Goal: Information Seeking & Learning: Learn about a topic

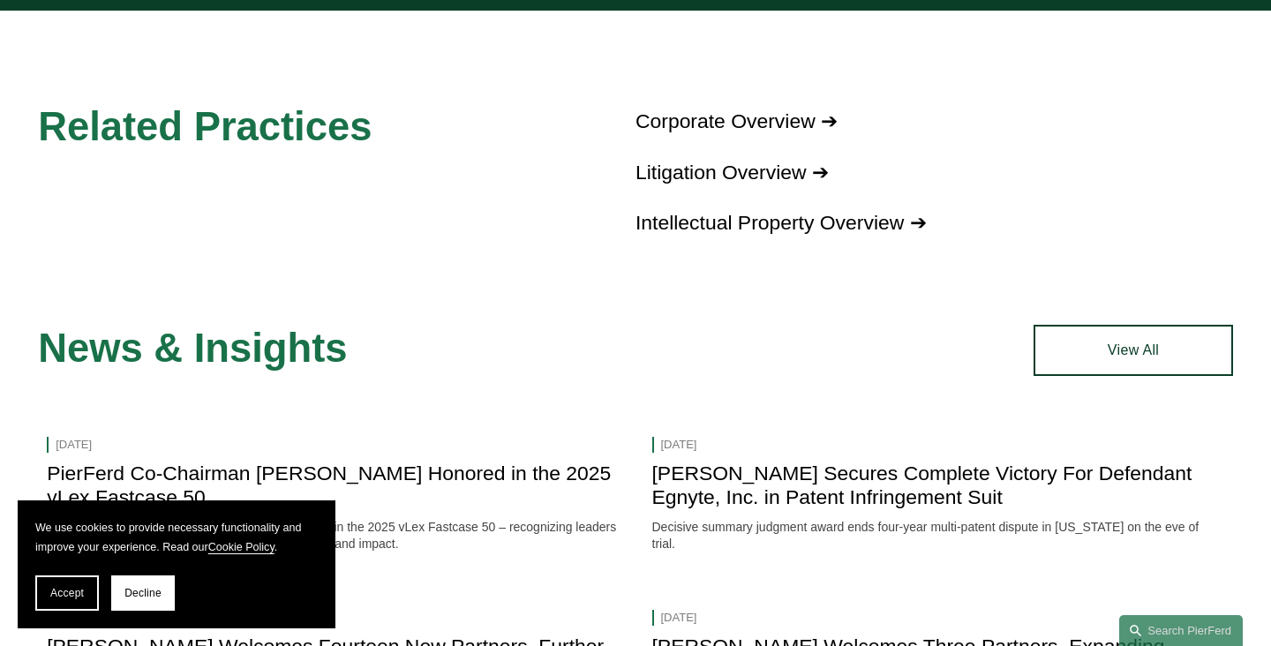
scroll to position [1657, 0]
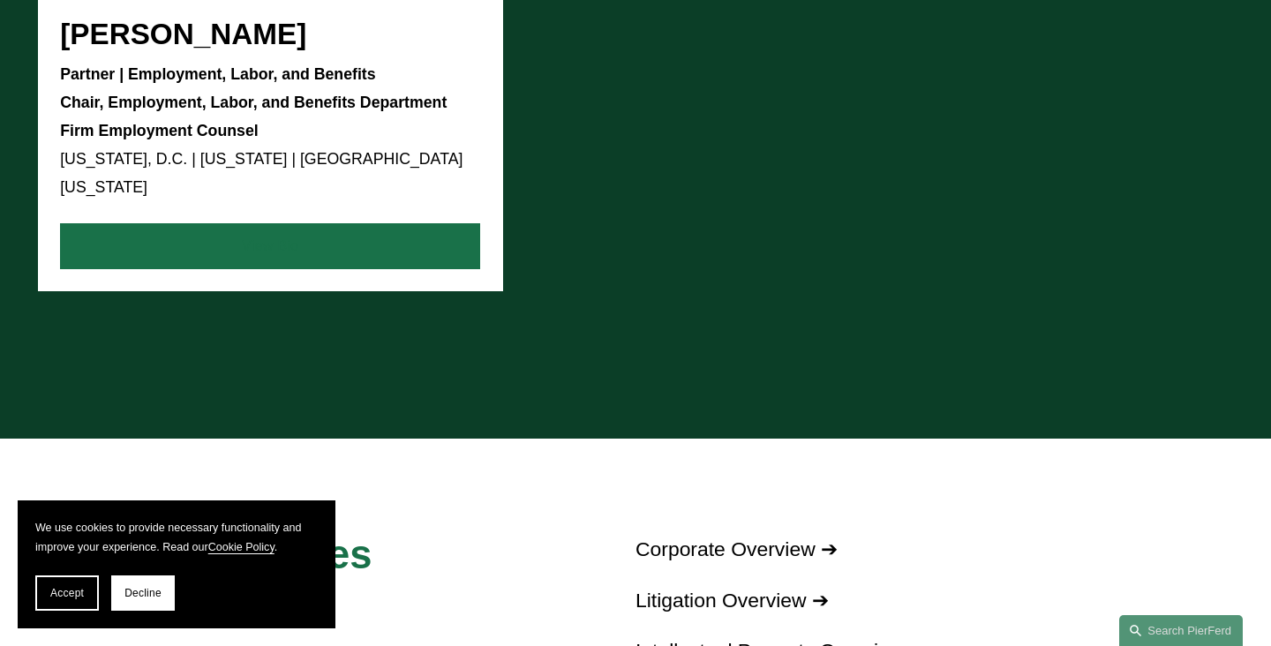
click at [364, 227] on link "View Bio" at bounding box center [270, 246] width 420 height 46
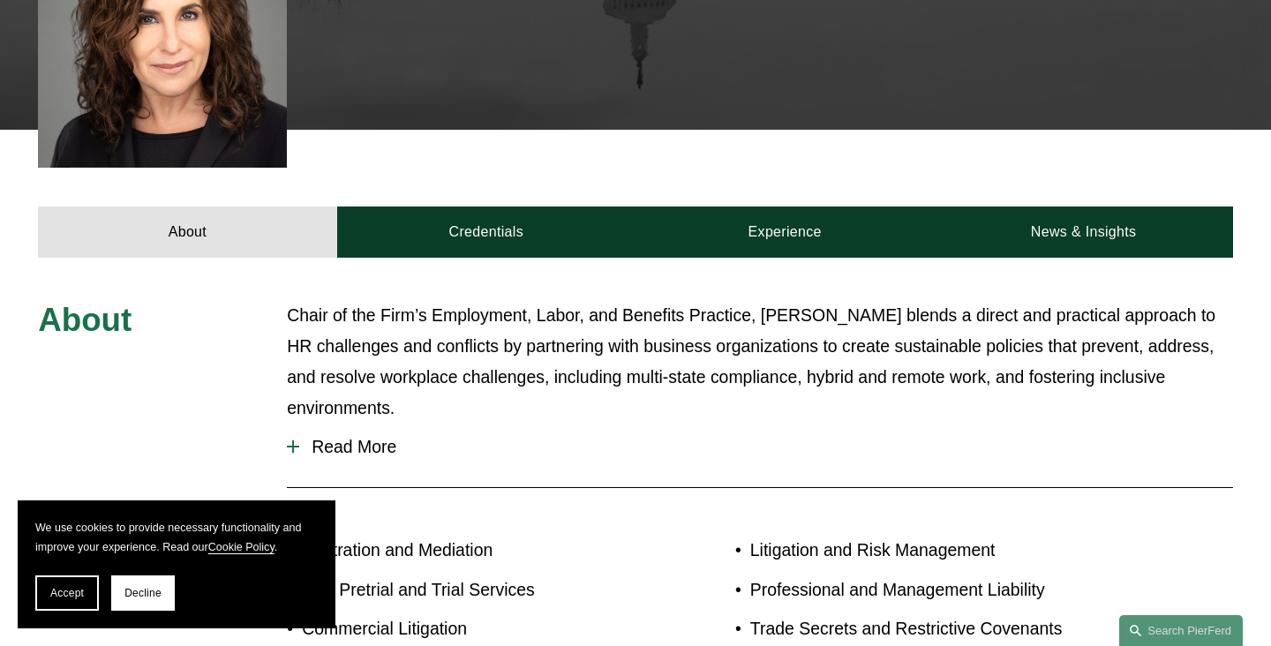
scroll to position [783, 0]
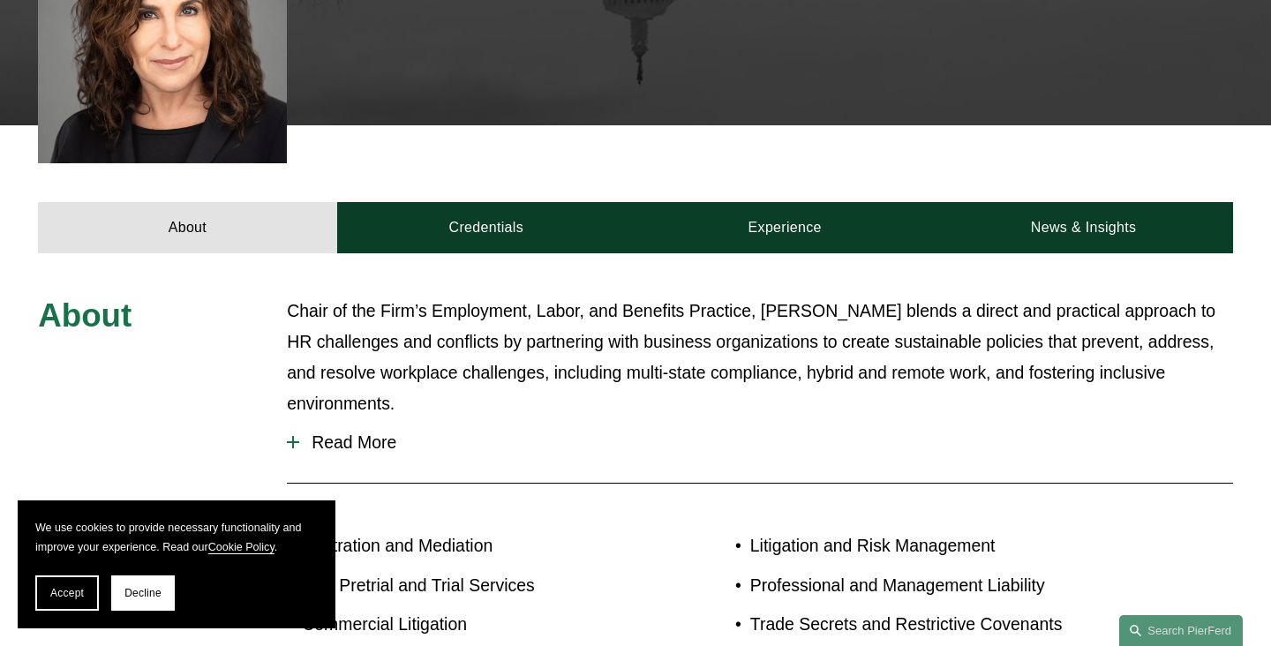
click at [356, 432] on span "Read More" at bounding box center [766, 442] width 934 height 20
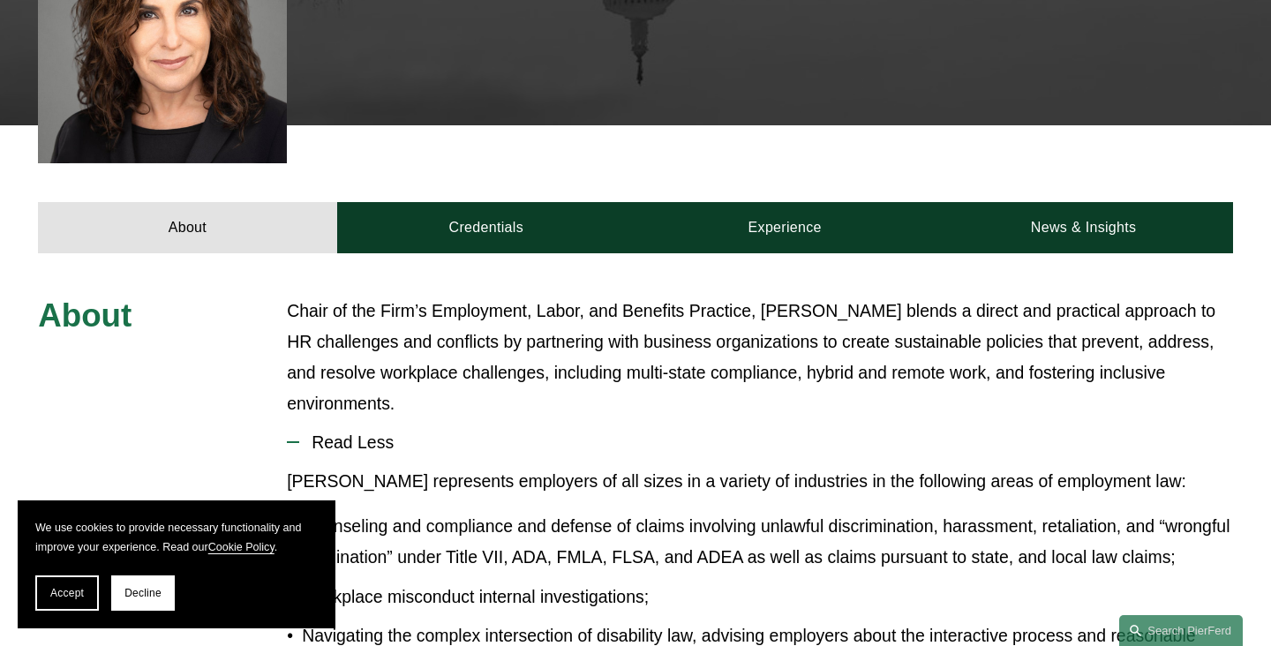
click at [70, 569] on section "We use cookies to provide necessary functionality and improve your experience. …" at bounding box center [177, 564] width 318 height 128
click at [72, 587] on span "Accept" at bounding box center [67, 593] width 34 height 12
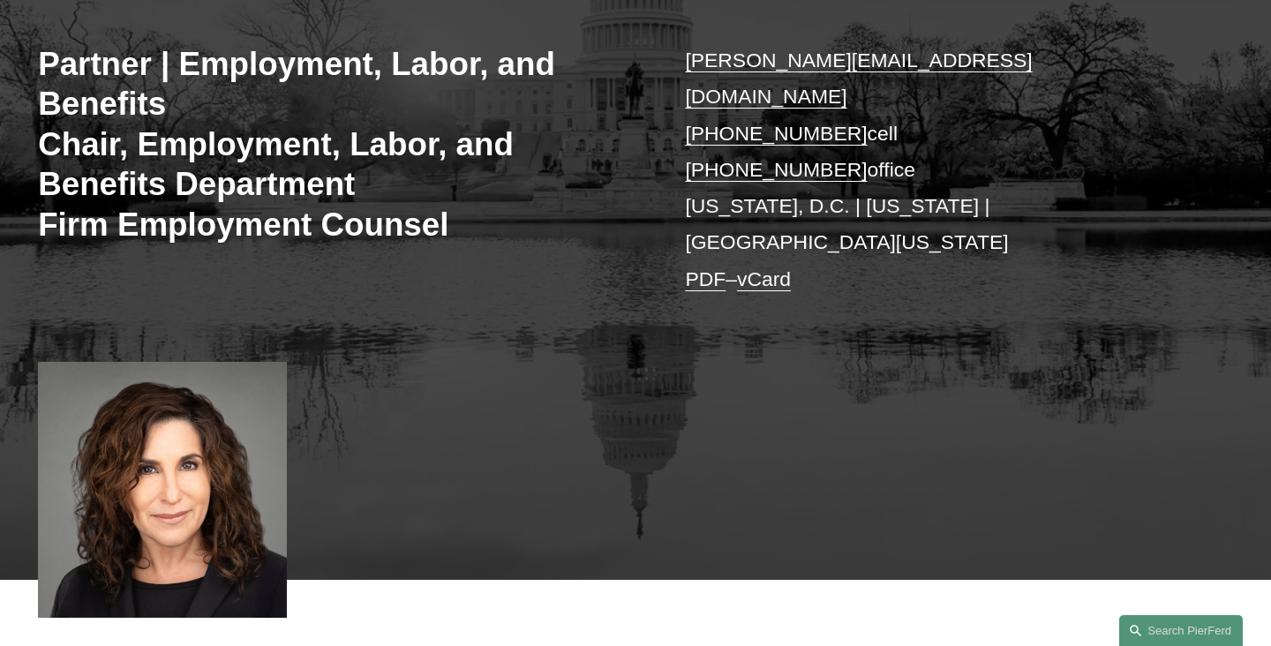
scroll to position [840, 0]
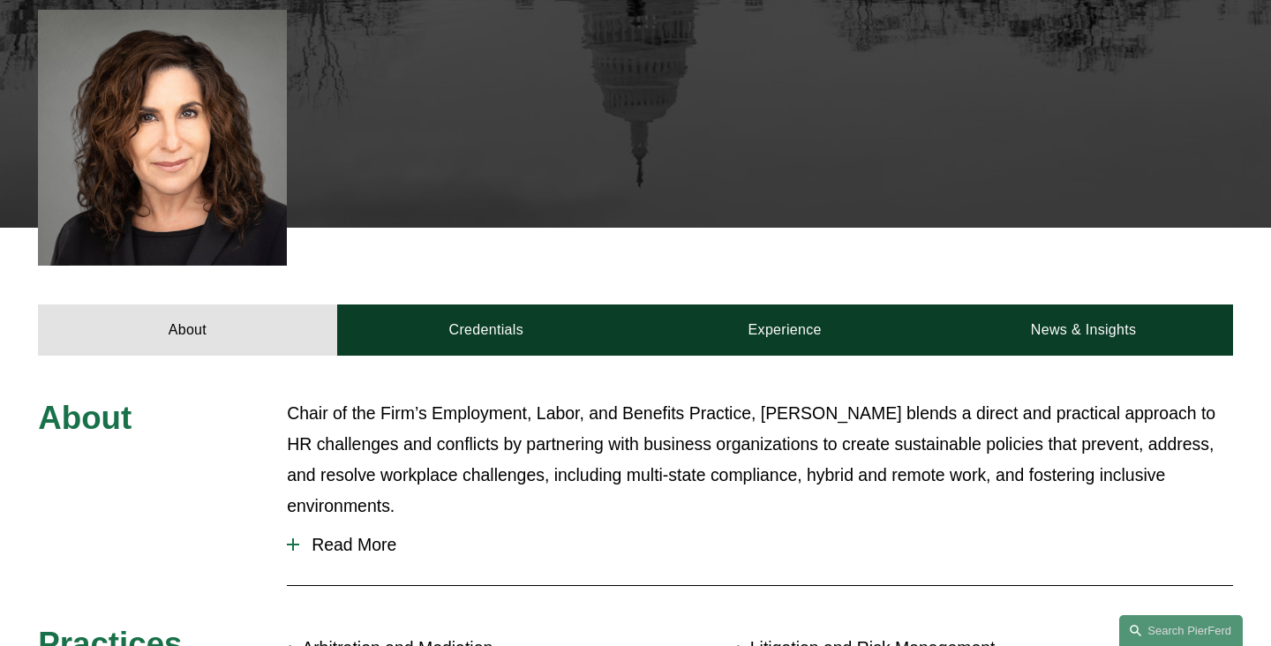
scroll to position [729, 0]
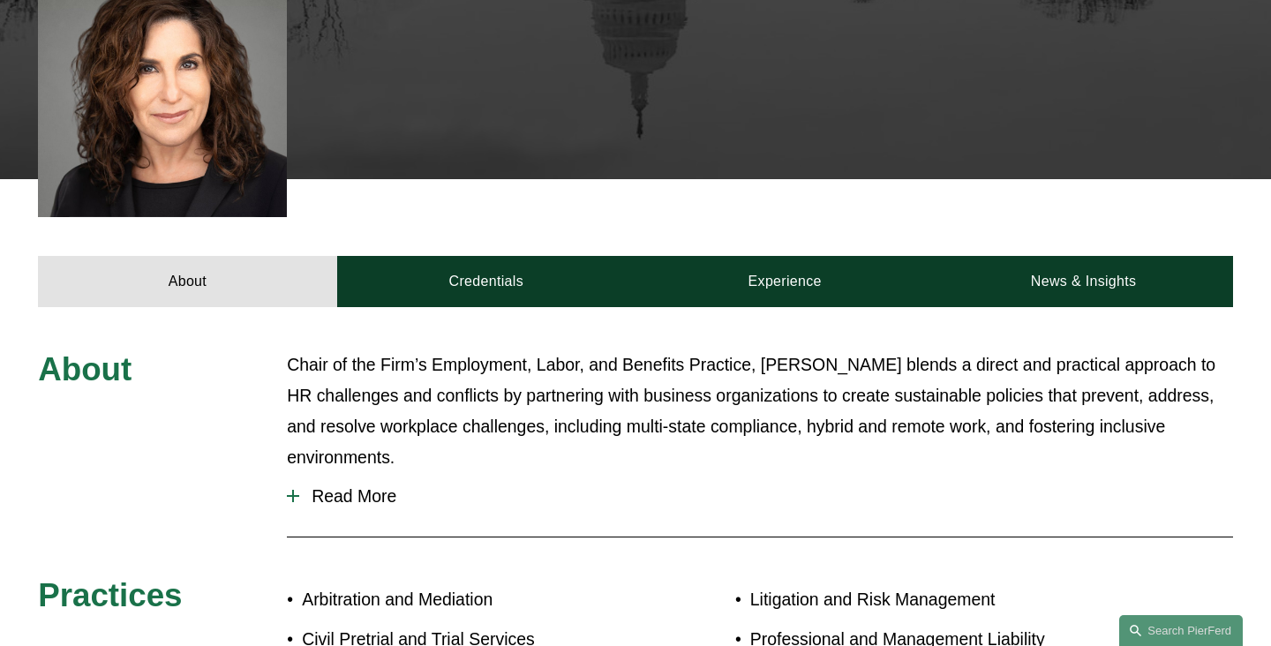
click at [311, 473] on button "Read More" at bounding box center [760, 496] width 946 height 47
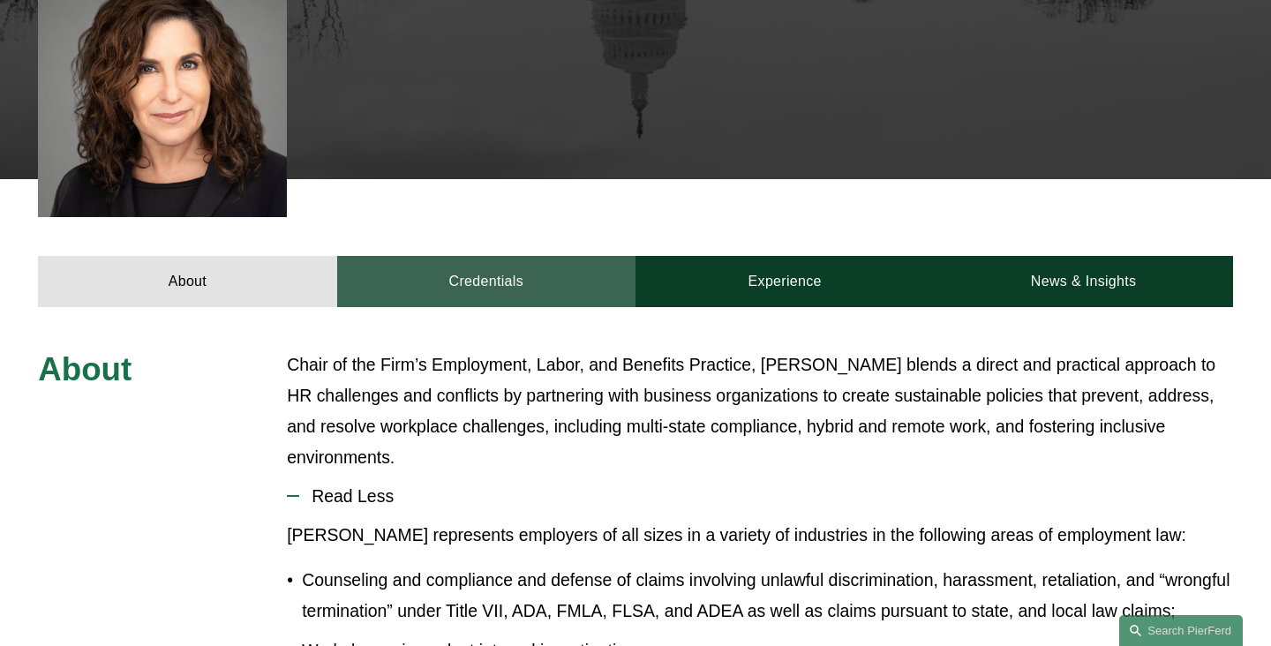
click at [566, 256] on link "Credentials" at bounding box center [486, 281] width 298 height 51
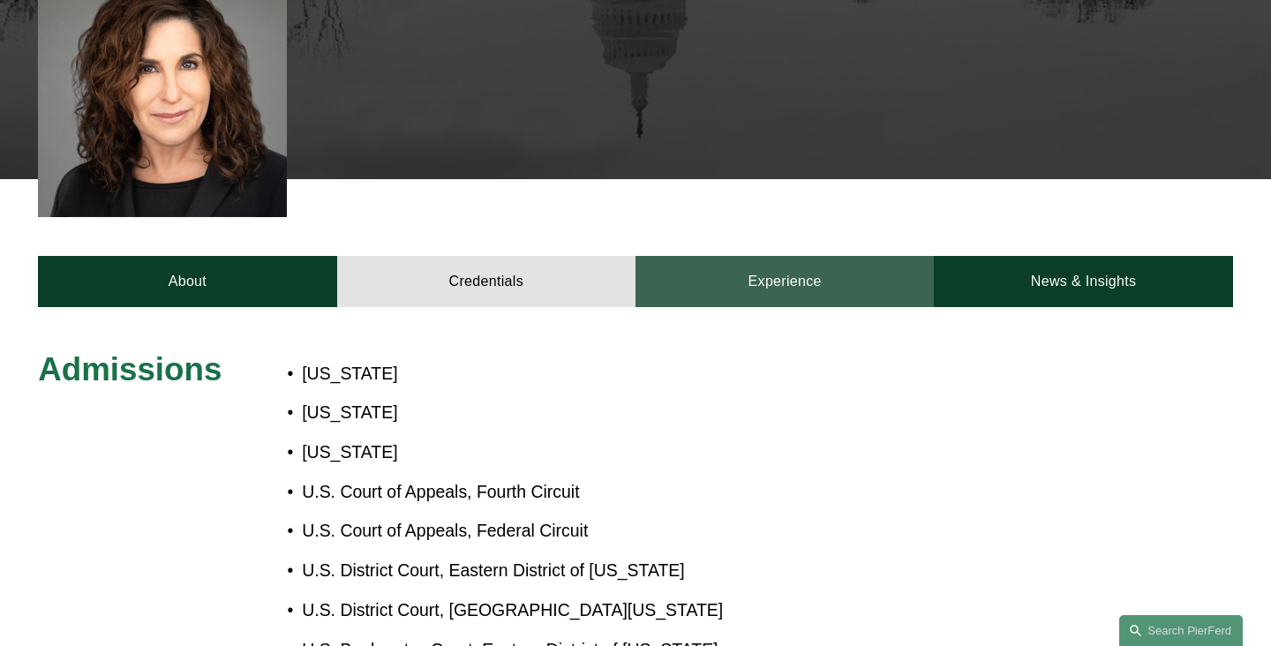
click at [716, 256] on link "Experience" at bounding box center [784, 281] width 298 height 51
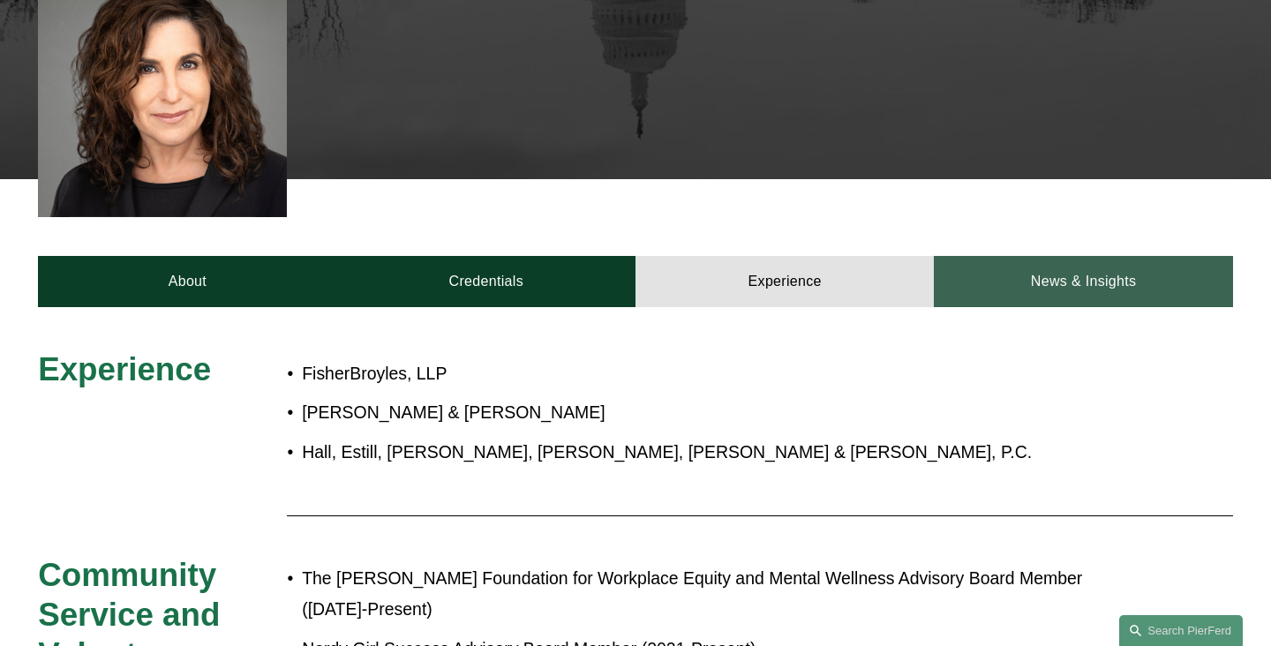
click at [1034, 256] on link "News & Insights" at bounding box center [1083, 281] width 298 height 51
